Goal: Task Accomplishment & Management: Manage account settings

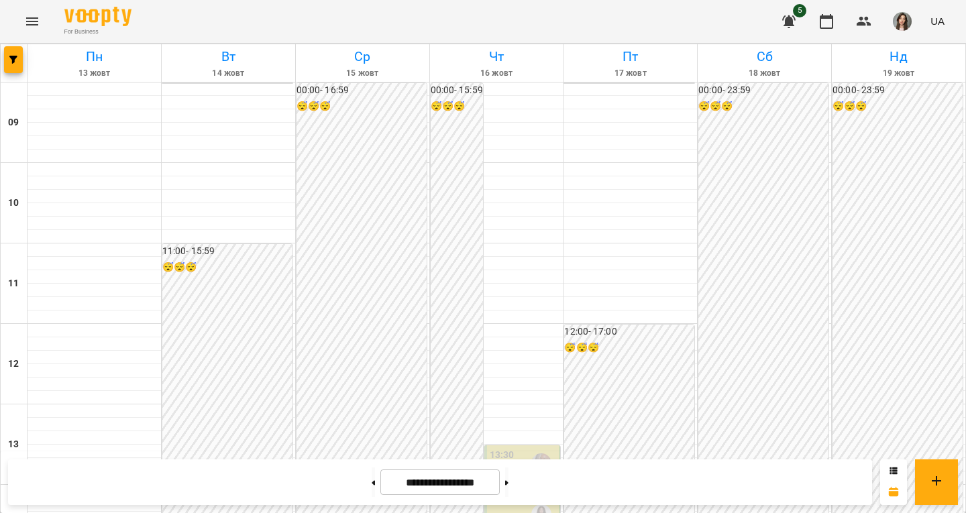
scroll to position [757, 0]
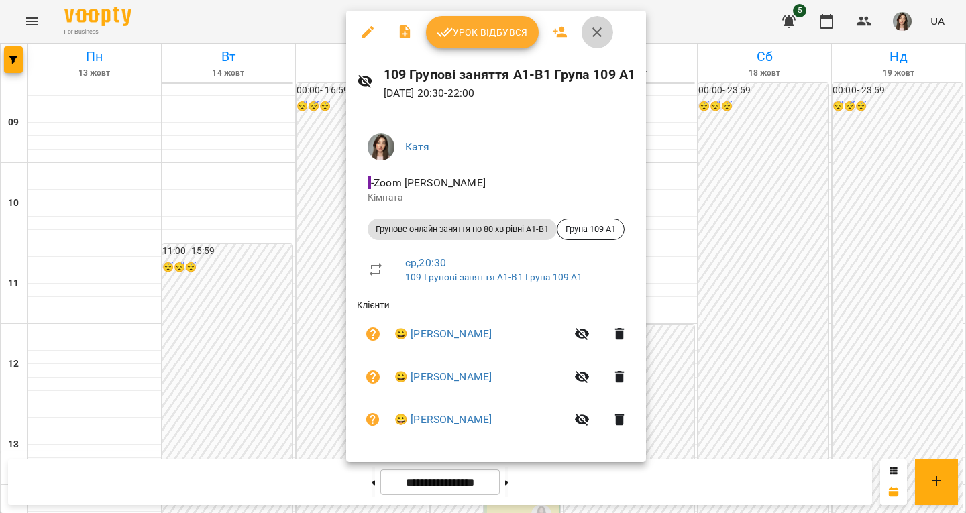
click at [605, 27] on button "button" at bounding box center [597, 32] width 32 height 32
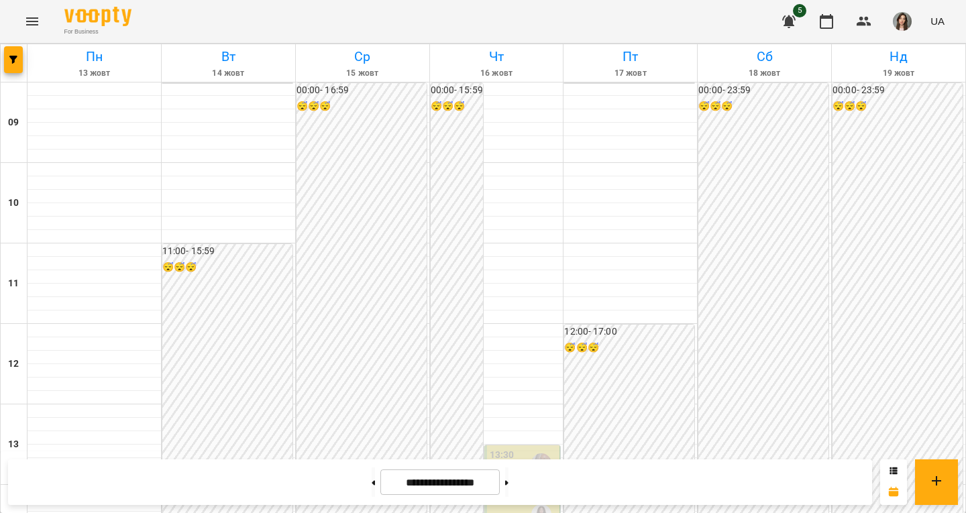
scroll to position [652, 0]
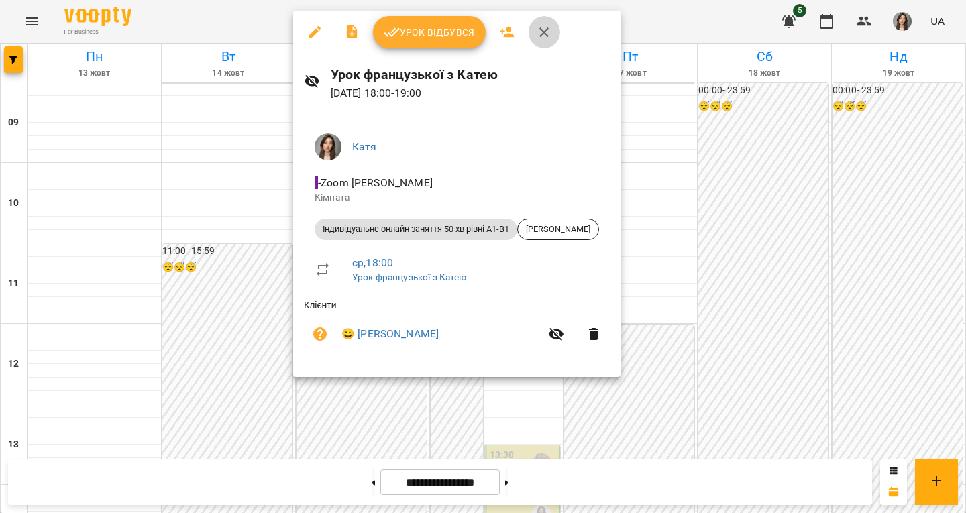
click at [536, 36] on icon "button" at bounding box center [544, 32] width 16 height 16
